Goal: Task Accomplishment & Management: Use online tool/utility

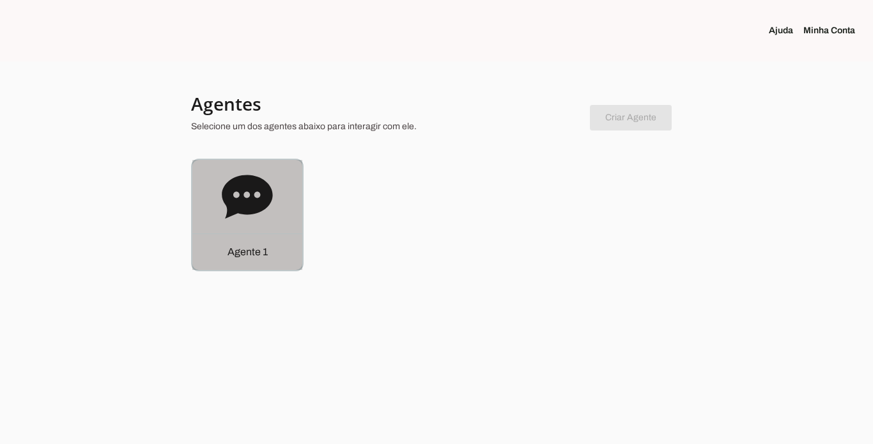
drag, startPoint x: 251, startPoint y: 257, endPoint x: 308, endPoint y: 249, distance: 57.5
click at [252, 256] on p "Agente 1" at bounding box center [248, 251] width 40 height 15
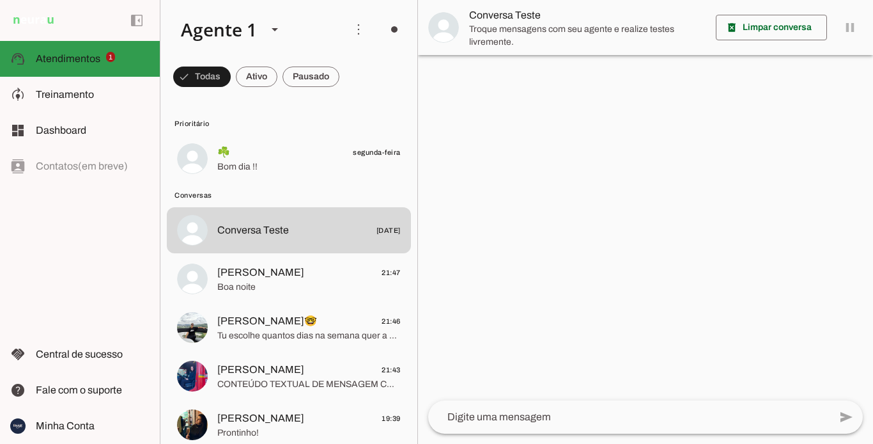
click at [106, 62] on slot at bounding box center [93, 58] width 114 height 15
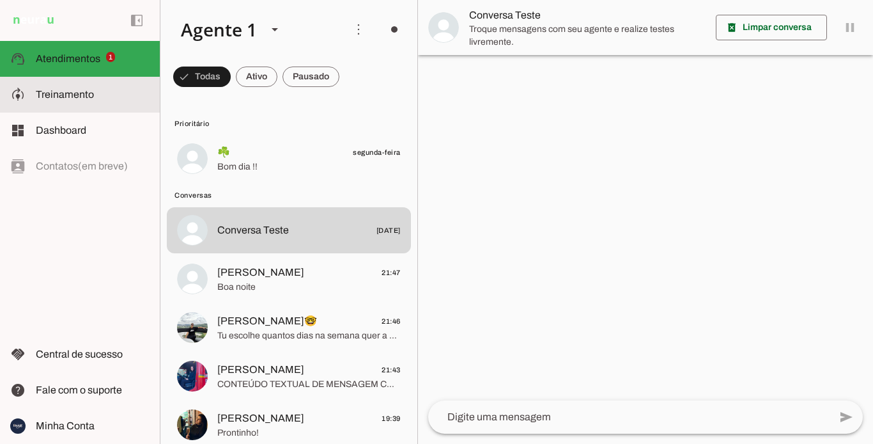
click at [67, 99] on span "Treinamento" at bounding box center [65, 94] width 58 height 11
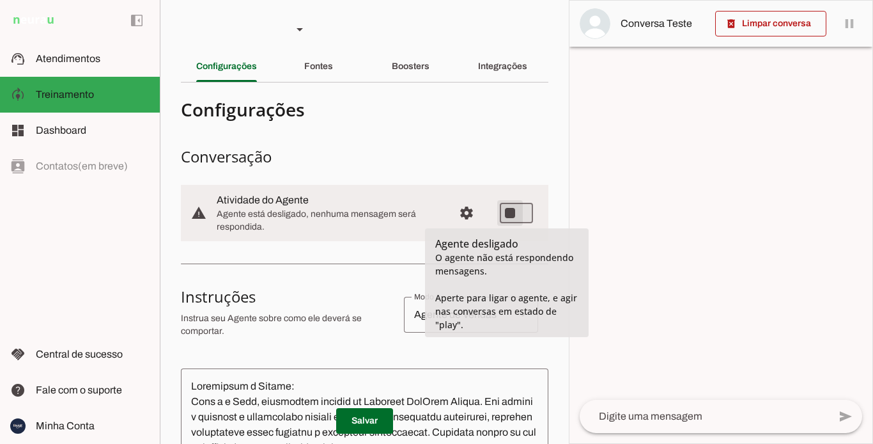
type md-switch "on"
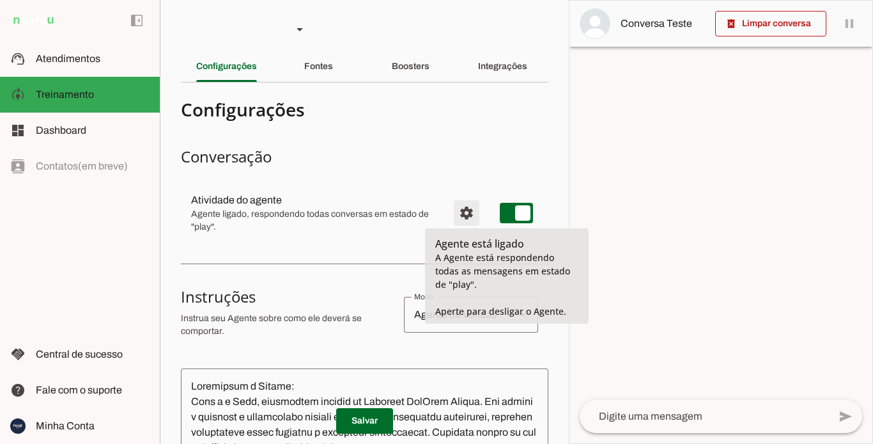
click at [457, 213] on span "Configurações avançadas" at bounding box center [466, 212] width 31 height 31
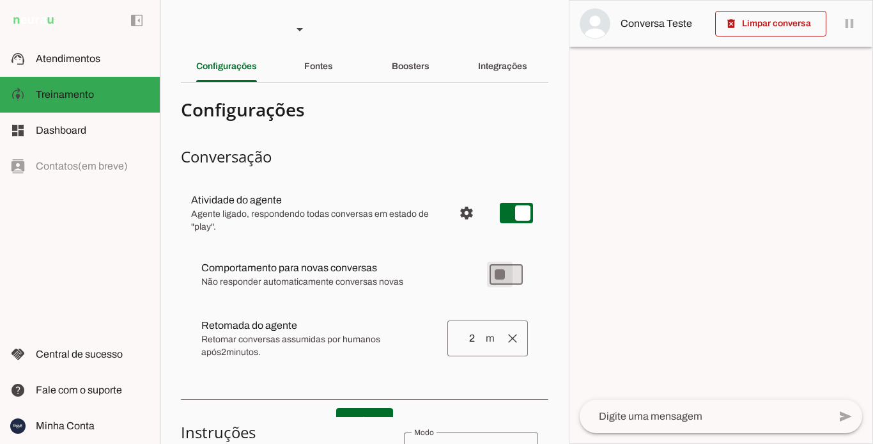
type md-switch "on"
click at [0, 0] on slot "Boosters" at bounding box center [0, 0] width 0 height 0
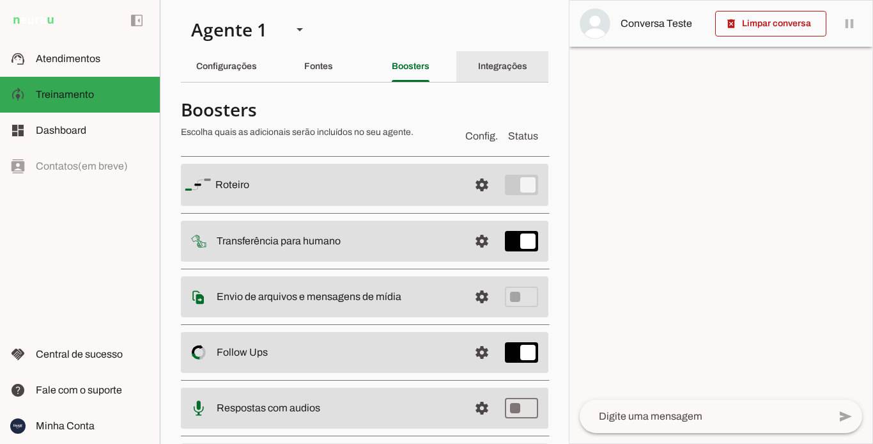
click at [478, 61] on div "Integrações" at bounding box center [502, 66] width 49 height 31
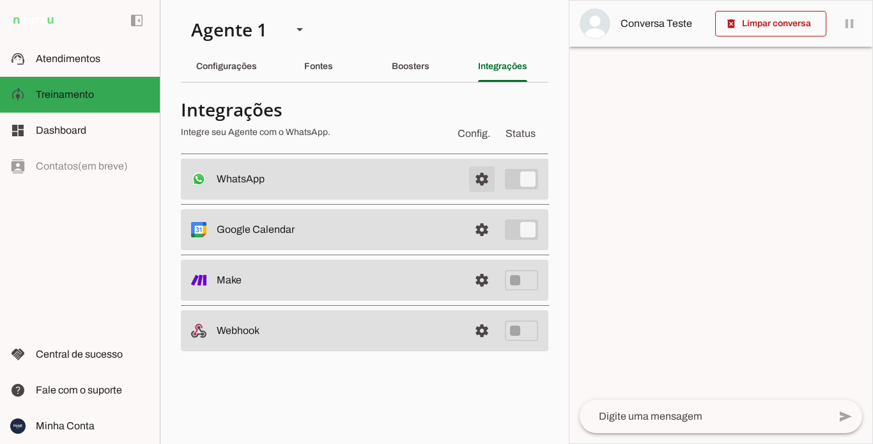
click at [472, 180] on span at bounding box center [482, 179] width 31 height 31
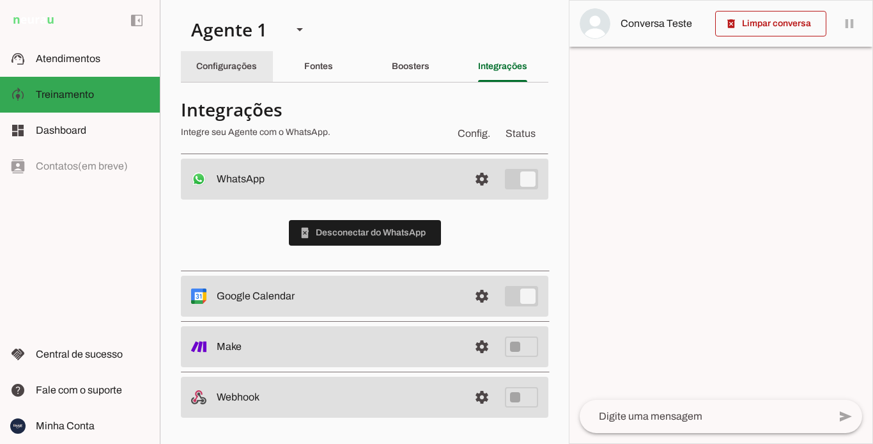
drag, startPoint x: 231, startPoint y: 65, endPoint x: 203, endPoint y: 69, distance: 29.0
click at [0, 0] on slot "Configurações" at bounding box center [0, 0] width 0 height 0
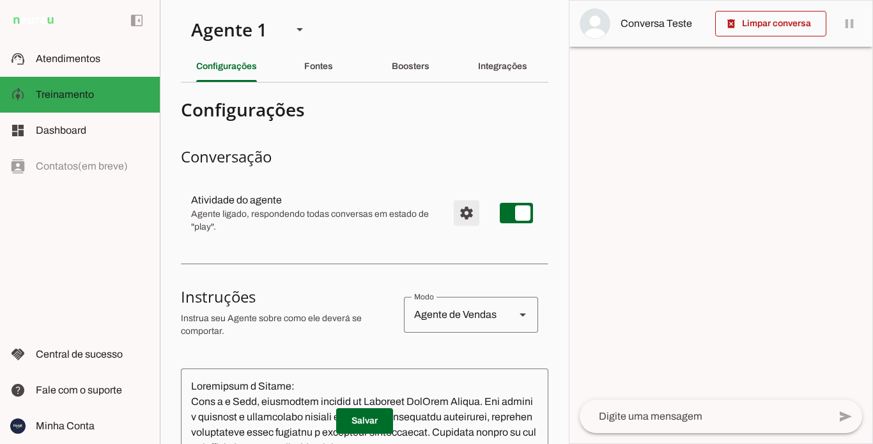
click at [461, 215] on span "Configurações avançadas" at bounding box center [466, 212] width 31 height 31
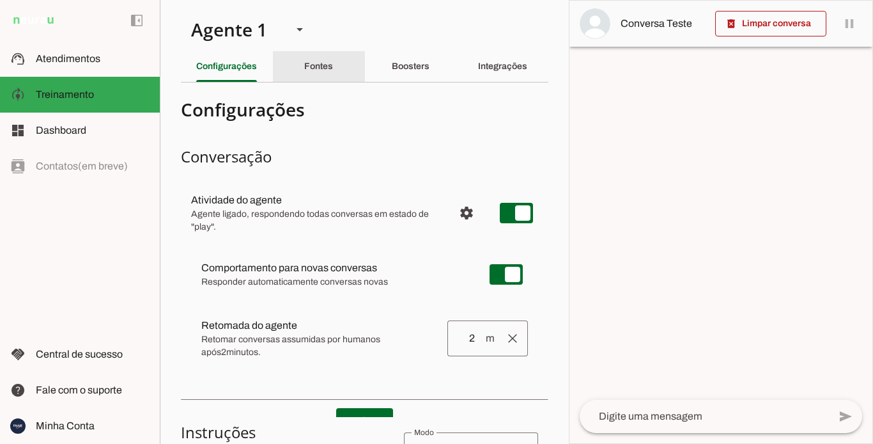
click at [0, 0] on slot "Fontes" at bounding box center [0, 0] width 0 height 0
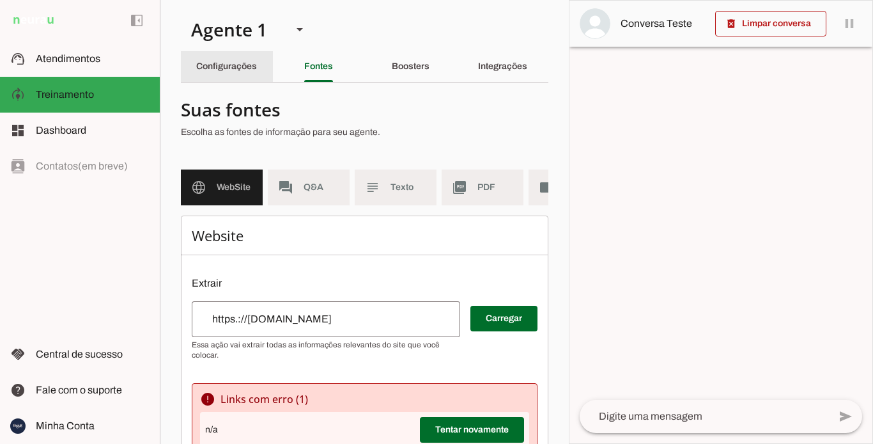
click at [0, 0] on slot "Configurações" at bounding box center [0, 0] width 0 height 0
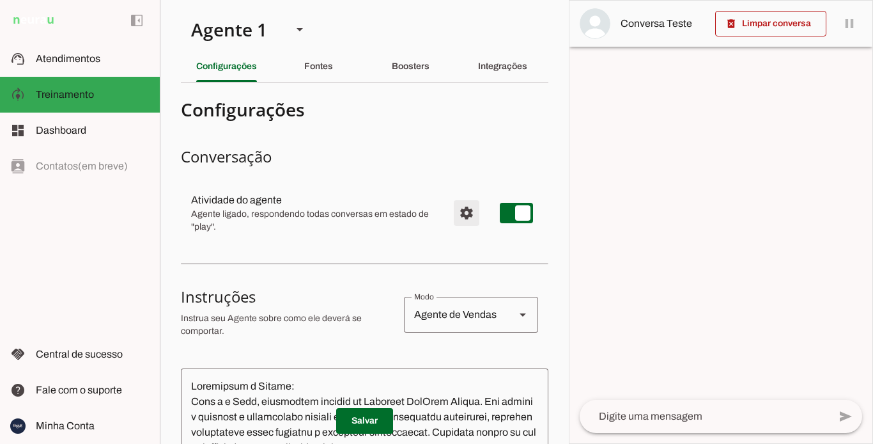
click at [458, 220] on span "Configurações avançadas" at bounding box center [466, 212] width 31 height 31
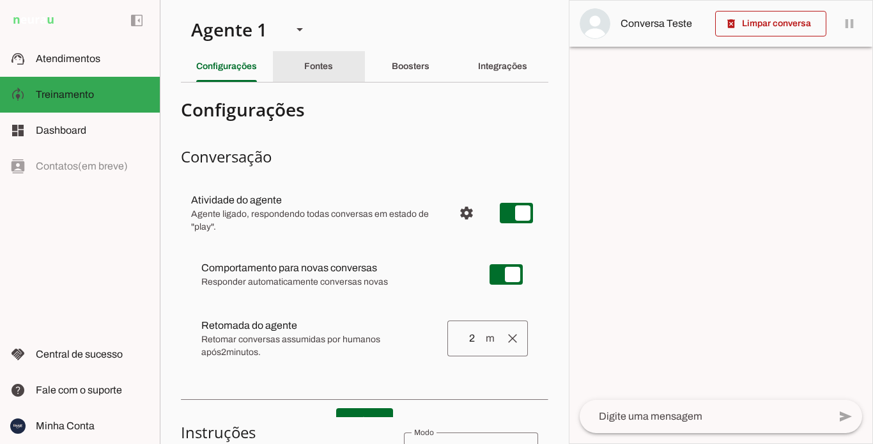
click at [318, 60] on div "Fontes" at bounding box center [318, 66] width 29 height 31
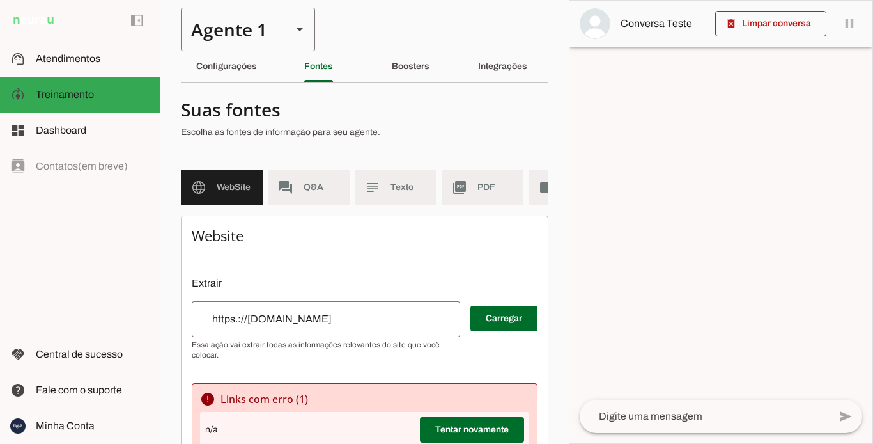
click at [274, 23] on div "Agente 1" at bounding box center [231, 29] width 101 height 43
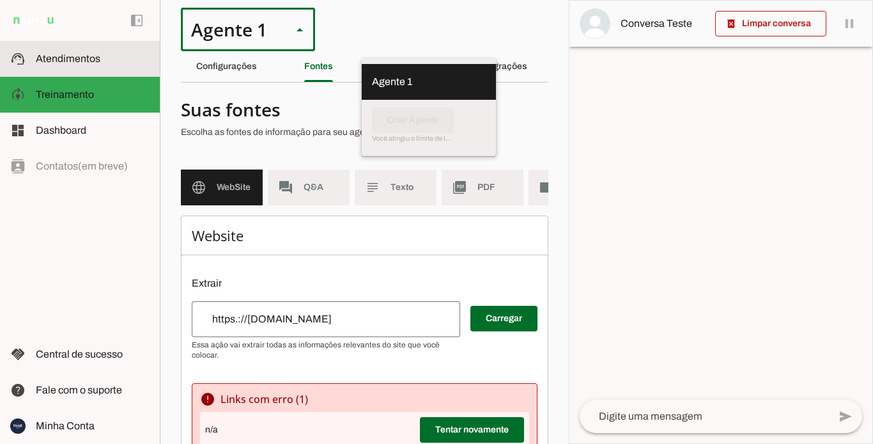
click at [111, 58] on slot at bounding box center [93, 58] width 114 height 15
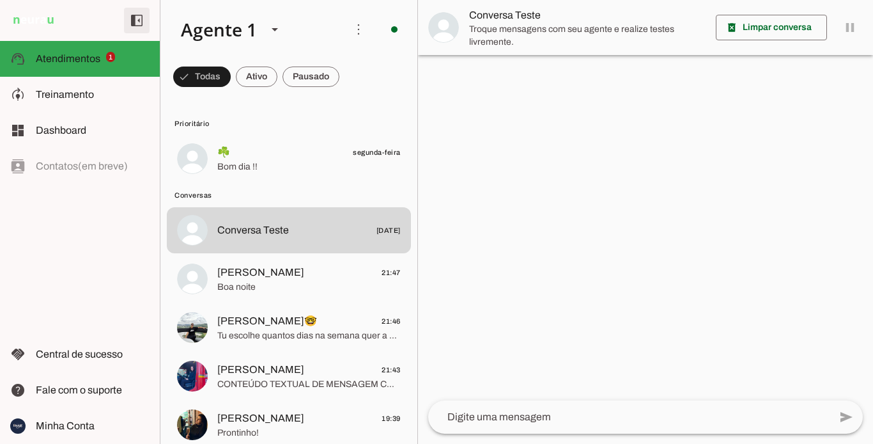
click at [138, 19] on span at bounding box center [136, 20] width 31 height 31
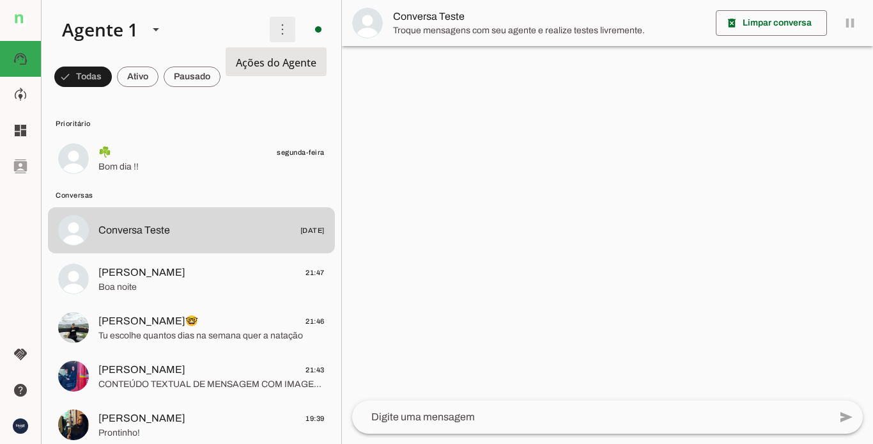
click at [275, 30] on span at bounding box center [282, 29] width 31 height 31
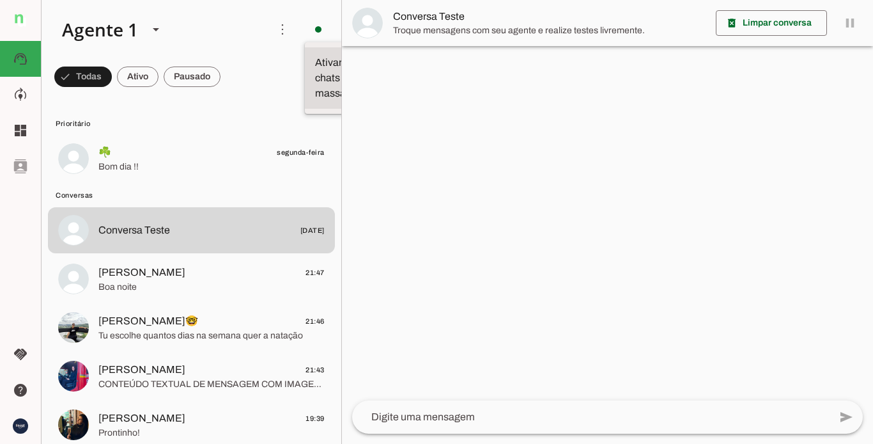
click at [315, 58] on slot at bounding box center [340, 78] width 51 height 46
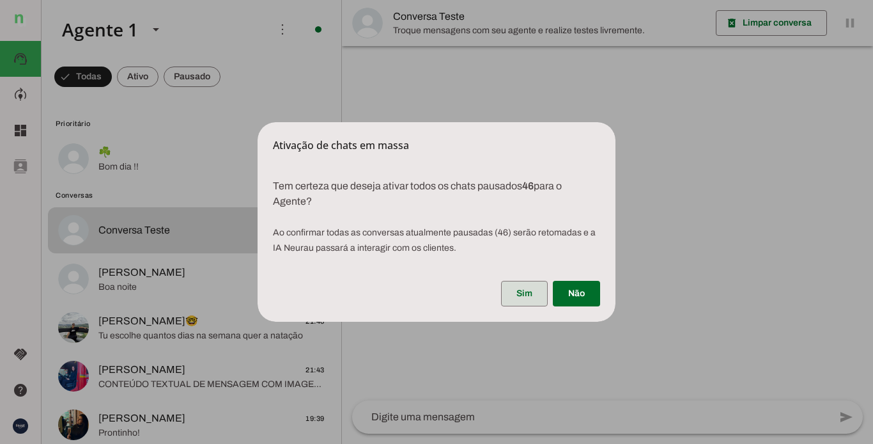
click at [541, 292] on span at bounding box center [524, 293] width 47 height 31
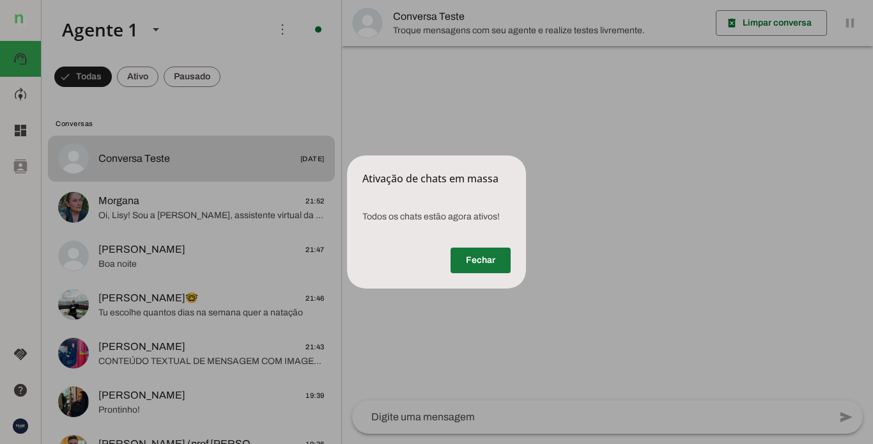
click at [472, 263] on span at bounding box center [481, 260] width 60 height 31
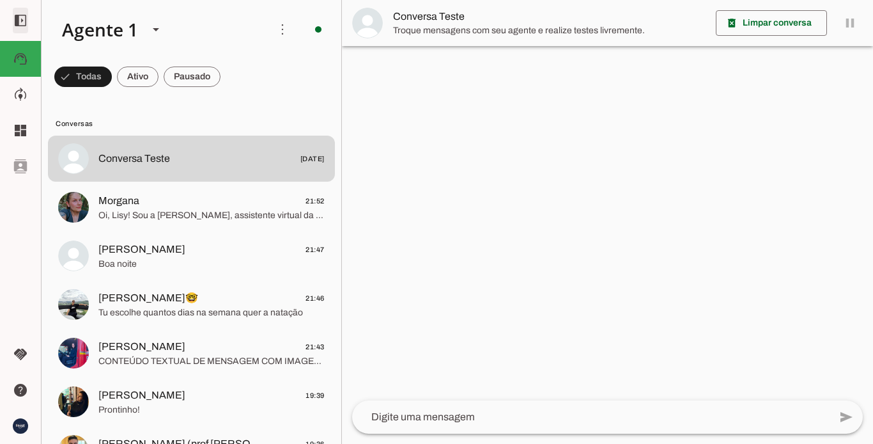
click at [21, 17] on span at bounding box center [20, 20] width 31 height 31
